Goal: Navigation & Orientation: Find specific page/section

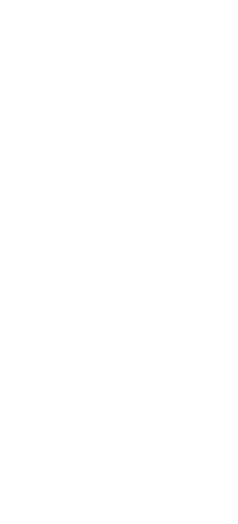
click at [0, 0] on care-manager-applet at bounding box center [0, 0] width 0 height 0
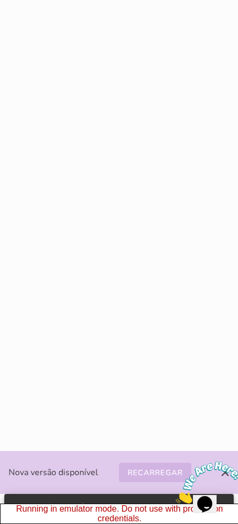
click at [0, 0] on slot "Recarregar" at bounding box center [0, 0] width 0 height 0
